Goal: Book appointment/travel/reservation

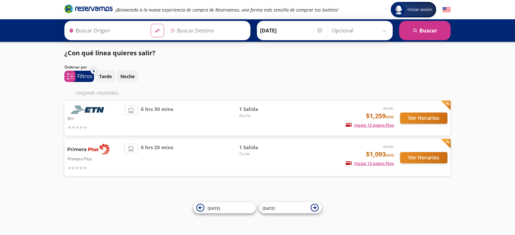
type input "Colima, Colima"
type input "[GEOGRAPHIC_DATA], [GEOGRAPHIC_DATA]"
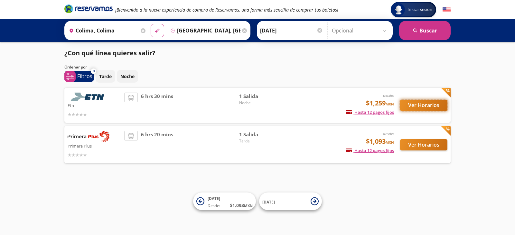
click at [410, 105] on button "Ver Horarios" at bounding box center [423, 105] width 47 height 11
click at [430, 141] on button "Ver Horarios" at bounding box center [423, 144] width 47 height 11
